Goal: Find specific page/section

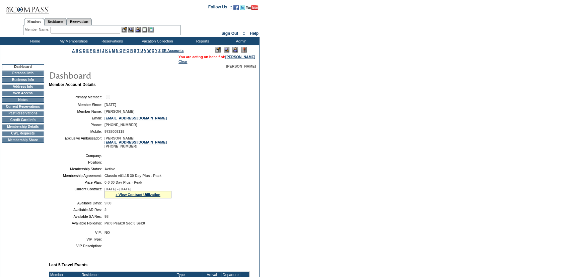
click at [34, 135] on td "CWL Requests" at bounding box center [23, 133] width 42 height 5
click at [33, 128] on td "Membership Details" at bounding box center [23, 126] width 42 height 5
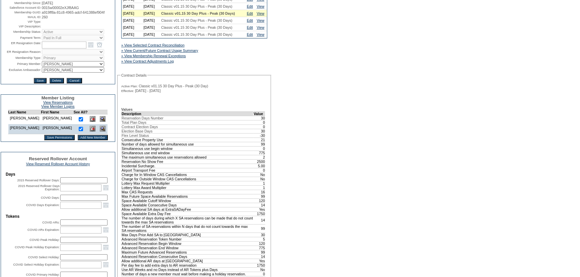
scroll to position [30, 0]
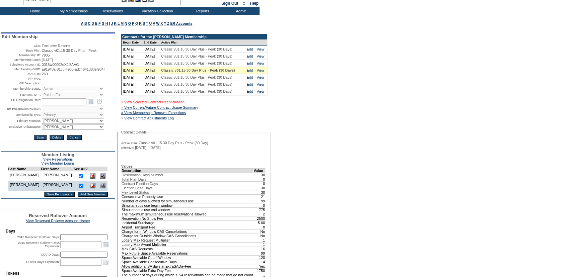
click at [174, 104] on link "» View Selected Contract Reconciliation" at bounding box center [152, 102] width 63 height 4
